Goal: Information Seeking & Learning: Check status

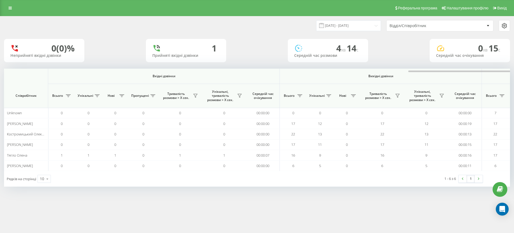
scroll to position [0, 241]
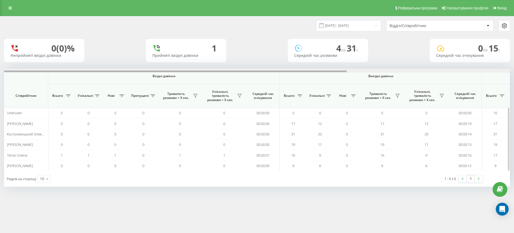
click at [462, 68] on div at bounding box center [257, 70] width 506 height 4
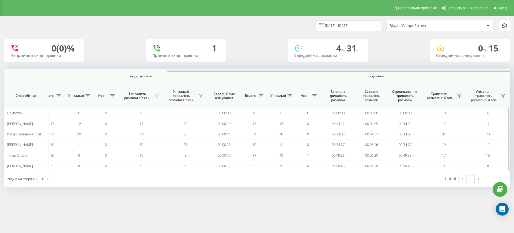
click at [462, 94] on button at bounding box center [459, 95] width 8 height 9
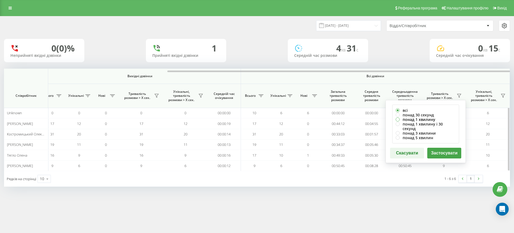
click at [420, 118] on label "понад 1 хвилину" at bounding box center [425, 119] width 60 height 5
radio input "true"
click at [443, 147] on button "Застосувати" at bounding box center [444, 152] width 34 height 11
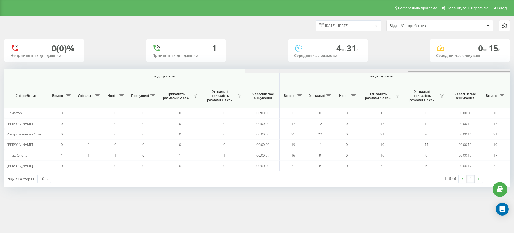
click at [461, 71] on div at bounding box center [498, 70] width 506 height 4
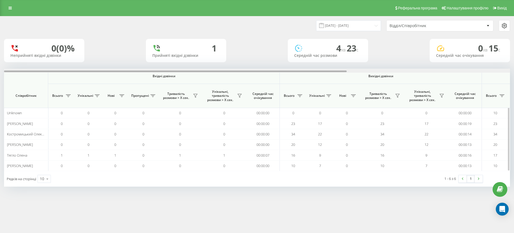
click at [459, 71] on div at bounding box center [257, 70] width 506 height 4
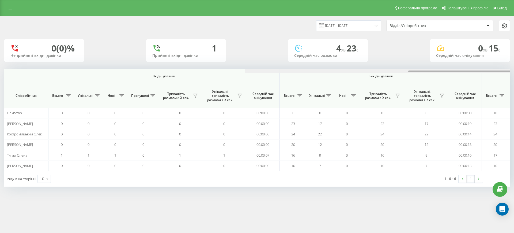
scroll to position [0, 241]
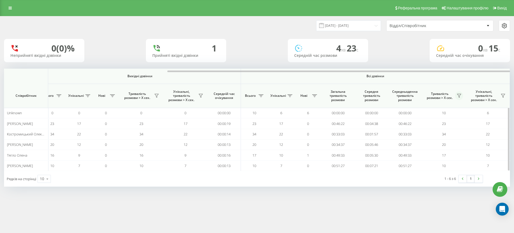
click at [460, 93] on button at bounding box center [459, 95] width 8 height 9
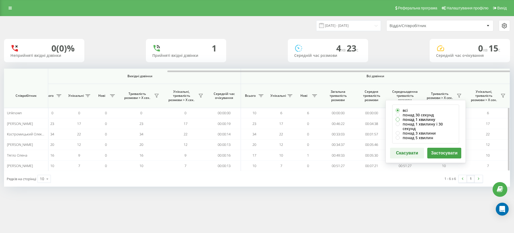
click at [425, 117] on label "понад 1 хвилину" at bounding box center [425, 119] width 60 height 5
radio input "true"
click at [439, 142] on div "всі понад 30 секунд понад 1 хвилину понад 1 хвилину і 30 секунд понад 3 хвилини…" at bounding box center [425, 131] width 80 height 63
click at [439, 147] on button "Застосувати" at bounding box center [444, 152] width 34 height 11
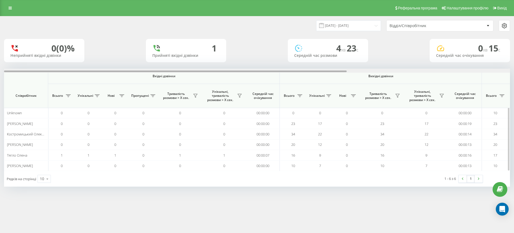
click at [483, 68] on div at bounding box center [257, 70] width 506 height 4
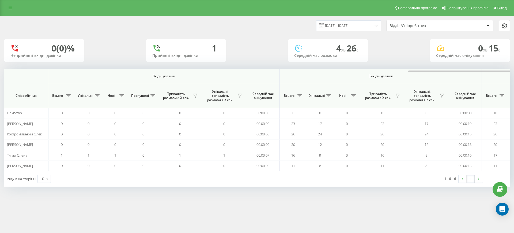
scroll to position [0, 241]
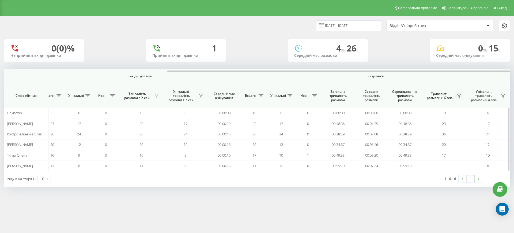
click at [460, 96] on icon at bounding box center [459, 95] width 4 height 4
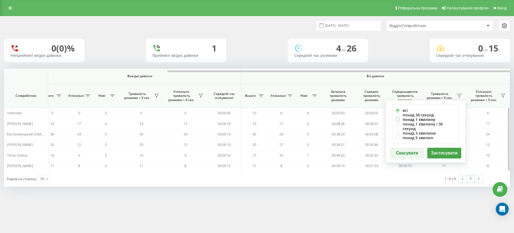
click at [424, 119] on label "понад 1 хвилину" at bounding box center [425, 119] width 60 height 5
radio input "true"
click at [441, 148] on button "Застосувати" at bounding box center [444, 152] width 34 height 11
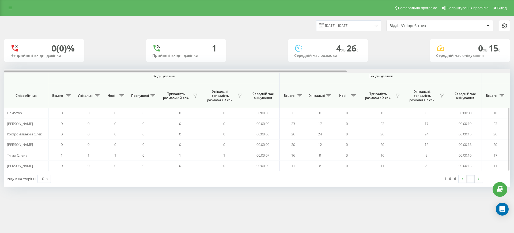
click at [454, 69] on div at bounding box center [257, 70] width 506 height 4
